Goal: Transaction & Acquisition: Purchase product/service

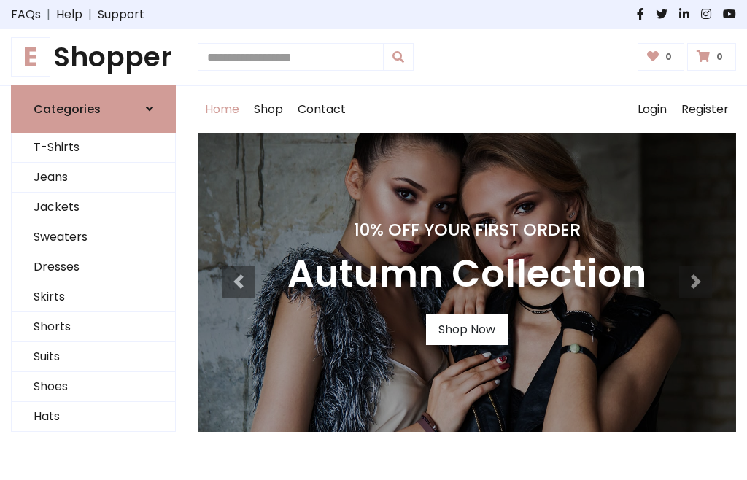
click at [373, 240] on h4 "10% Off Your First Order" at bounding box center [466, 229] width 359 height 20
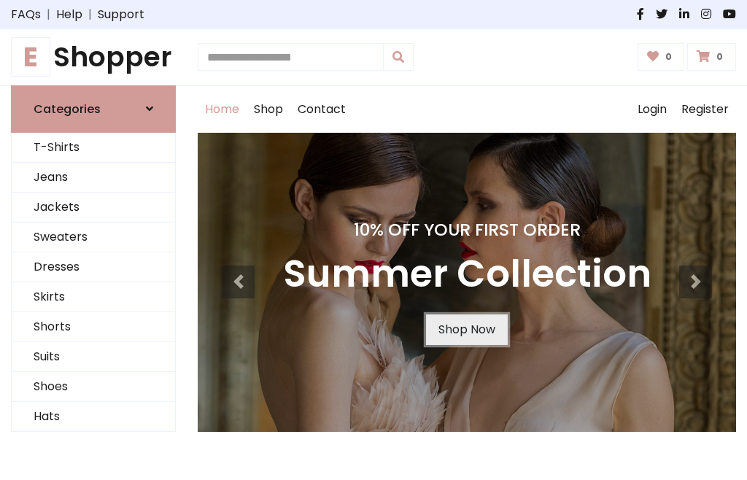
click at [466, 329] on link "Shop Now" at bounding box center [467, 329] width 82 height 31
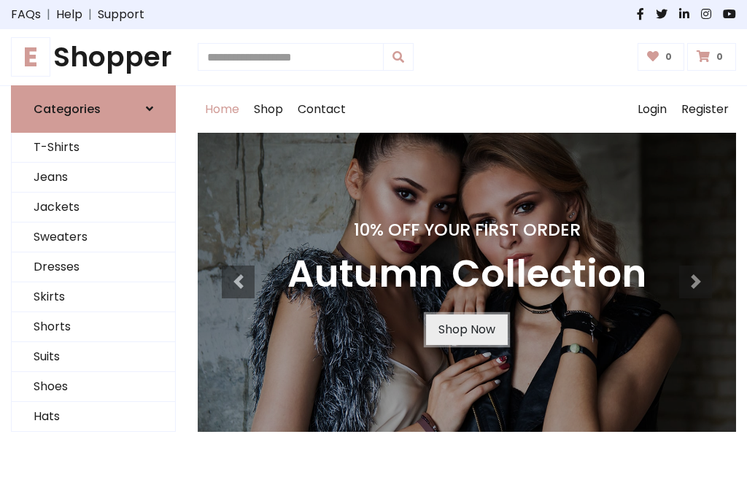
click at [466, 329] on link "Shop Now" at bounding box center [467, 329] width 82 height 31
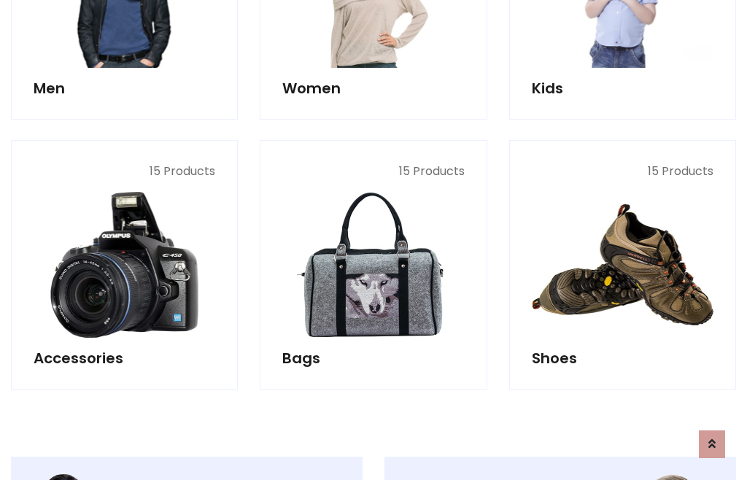
scroll to position [1454, 0]
